Goal: Task Accomplishment & Management: Manage account settings

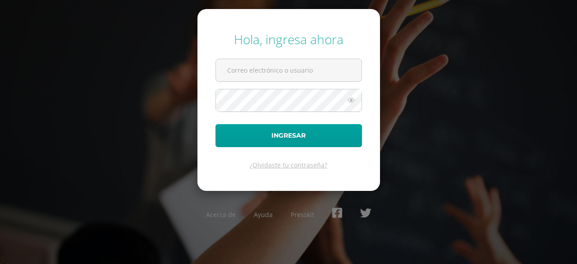
type input "2021190@laestrella.edu.gt"
click at [215, 124] on button "Ingresar" at bounding box center [288, 135] width 146 height 23
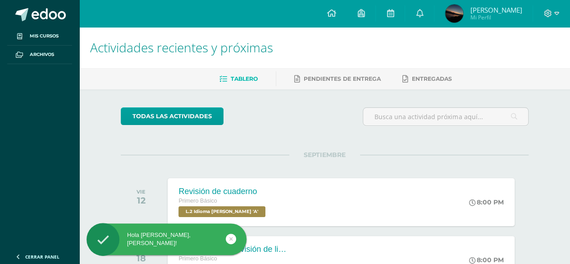
click at [231, 236] on icon at bounding box center [231, 238] width 4 height 10
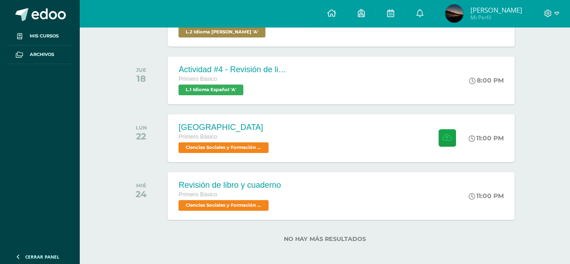
scroll to position [186, 0]
